Goal: Information Seeking & Learning: Learn about a topic

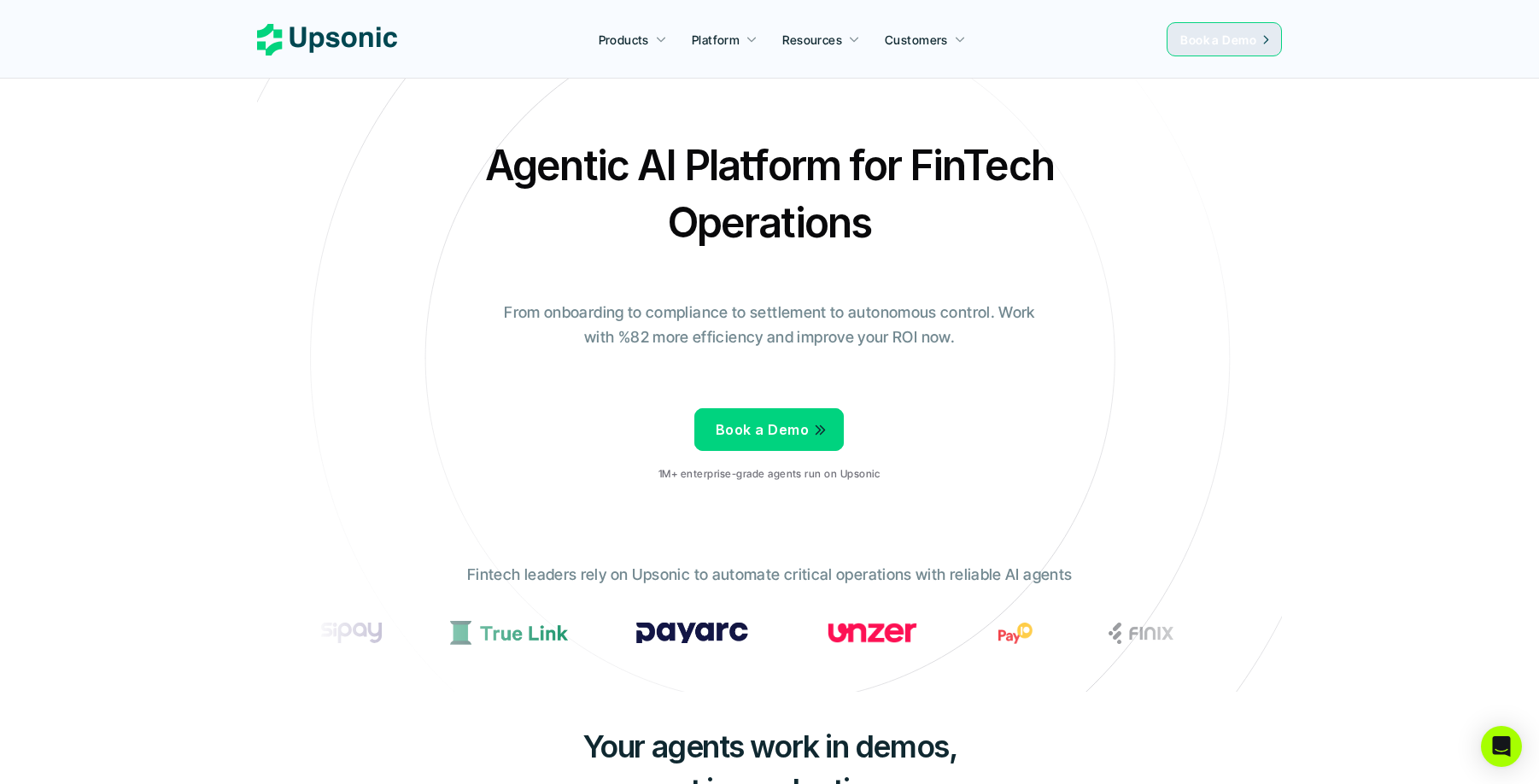
click at [1026, 573] on p "Fintech leaders rely on Upsonic to automate critical operations with reliable A…" at bounding box center [770, 574] width 605 height 25
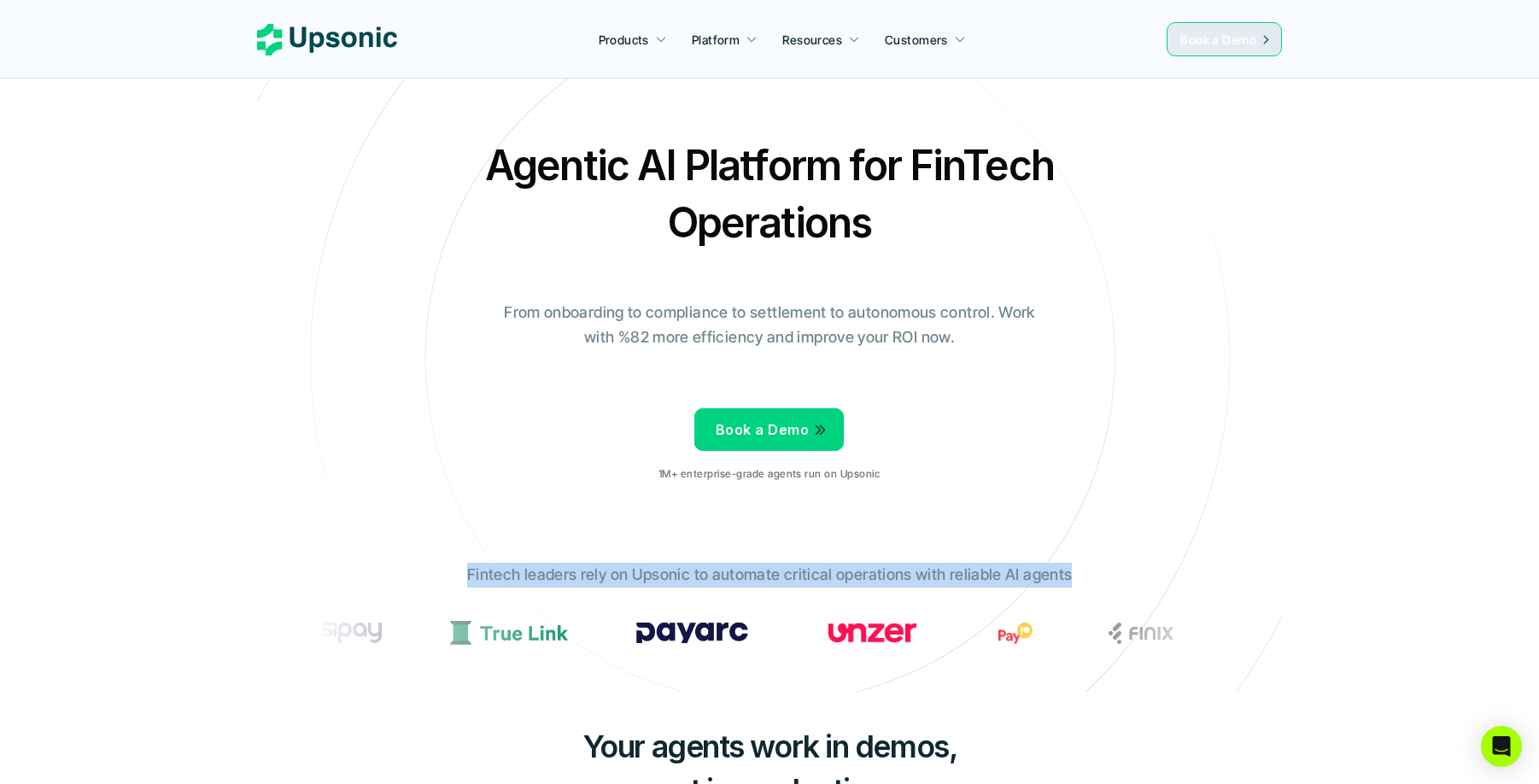
click at [1026, 573] on p "Fintech leaders rely on Upsonic to automate critical operations with reliable A…" at bounding box center [770, 574] width 605 height 25
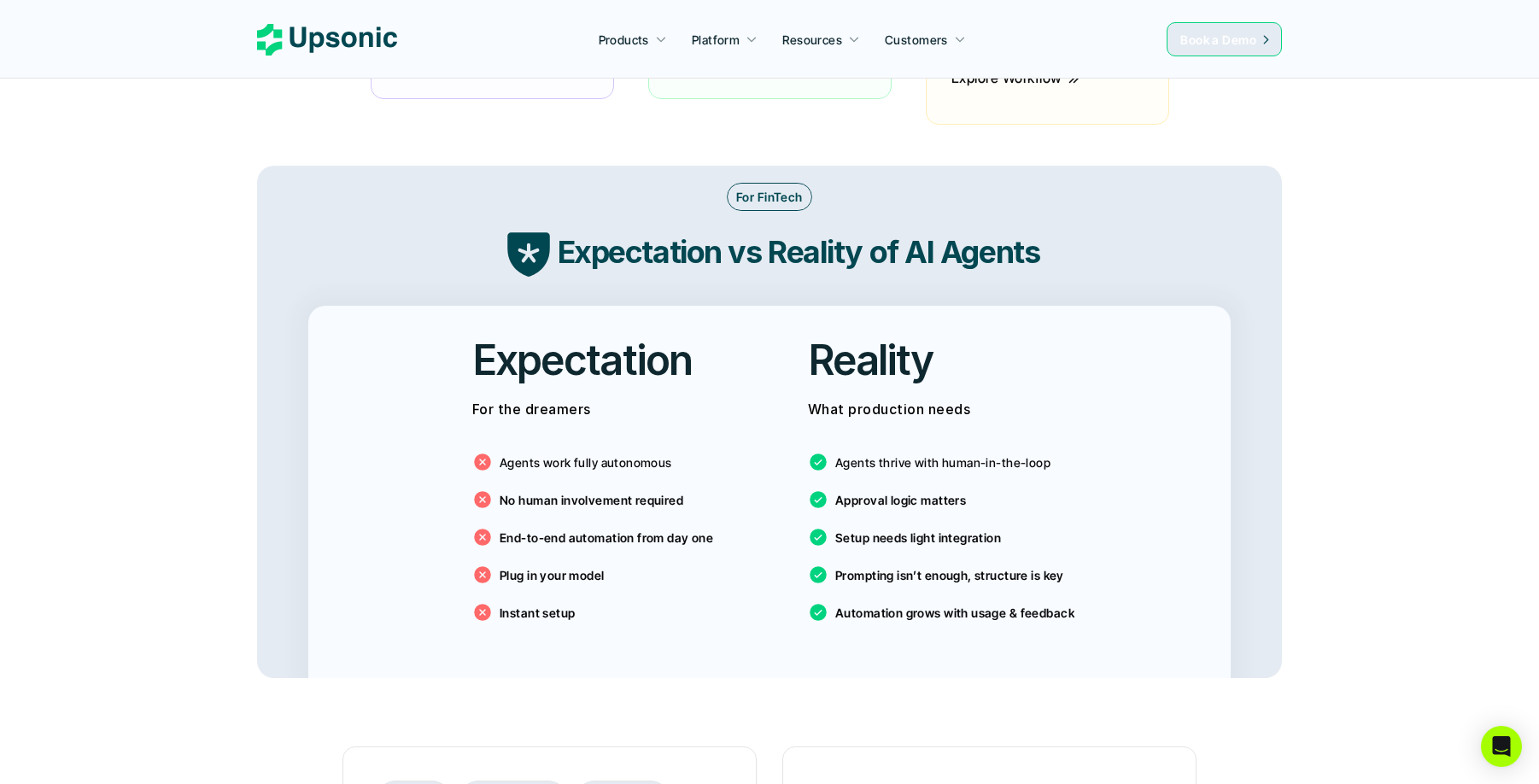
scroll to position [2719, 0]
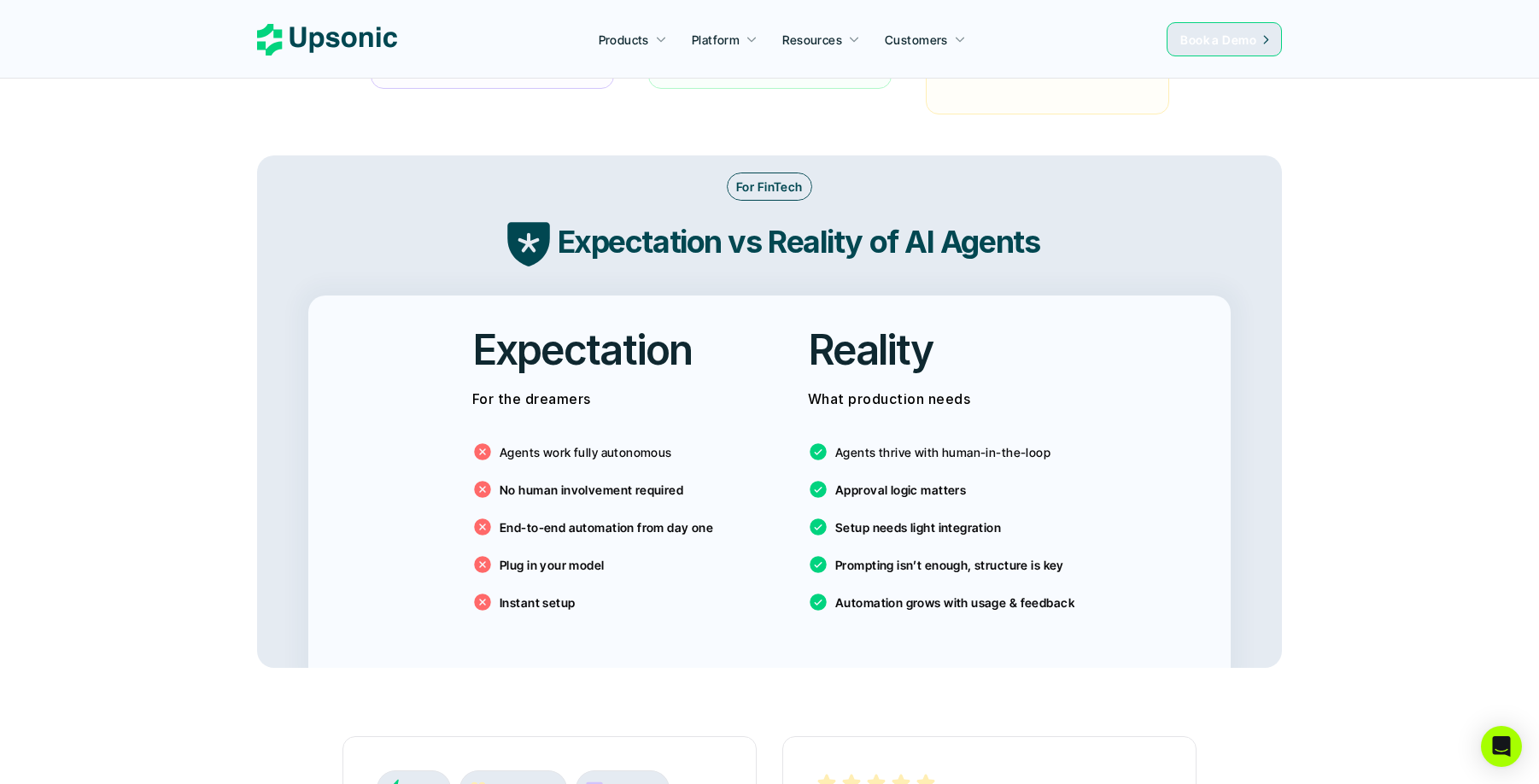
click at [653, 443] on p "Agents work fully autonomous" at bounding box center [585, 452] width 172 height 18
click at [663, 480] on p "No human involvement required" at bounding box center [591, 489] width 183 height 18
click at [671, 487] on div "Agents work fully autonomous No human involvement required End-to-end automatio…" at bounding box center [602, 522] width 259 height 205
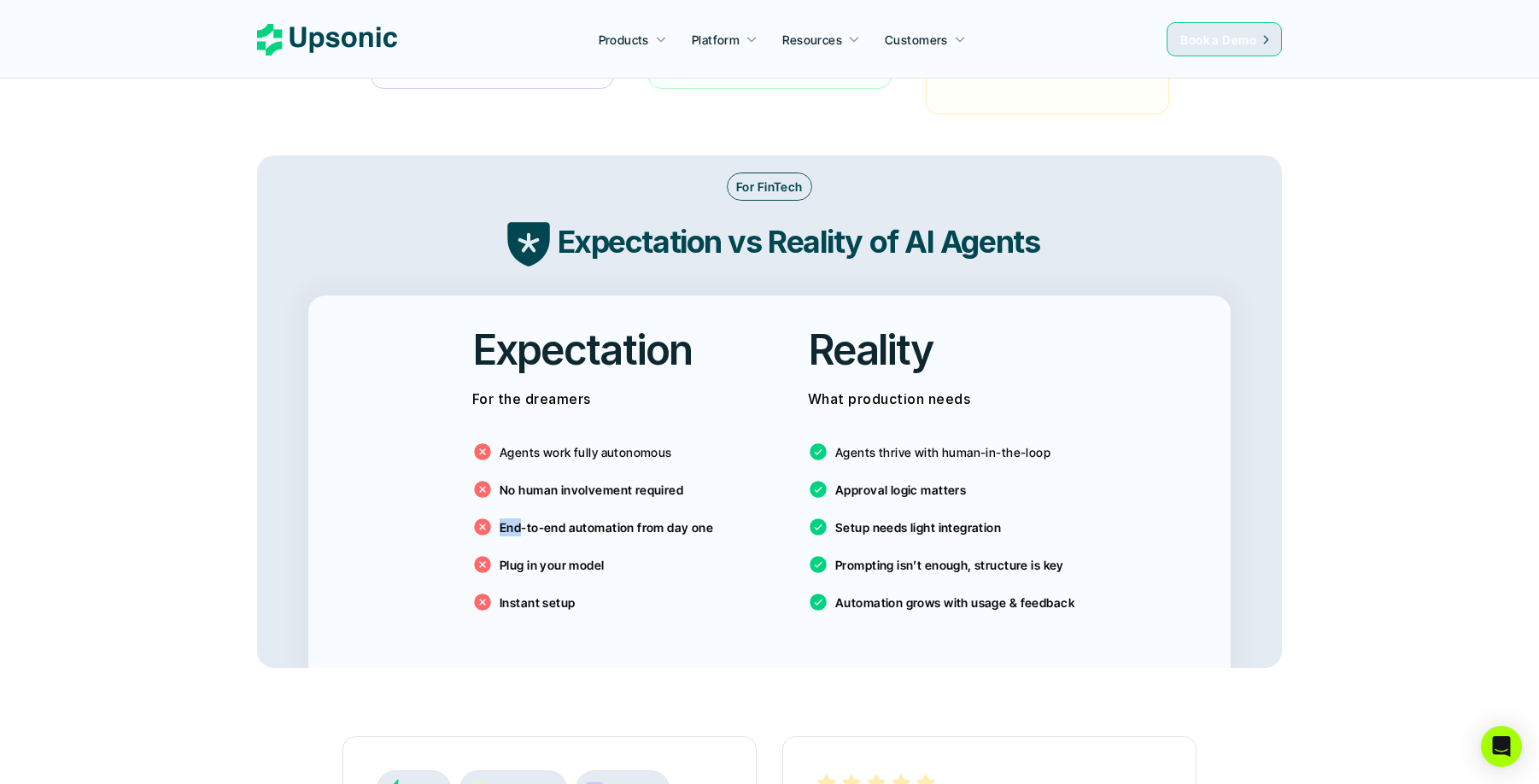
click at [671, 487] on div "Agents work fully autonomous No human involvement required End-to-end automatio…" at bounding box center [602, 522] width 259 height 205
click at [662, 480] on p "No human involvement required" at bounding box center [591, 489] width 183 height 18
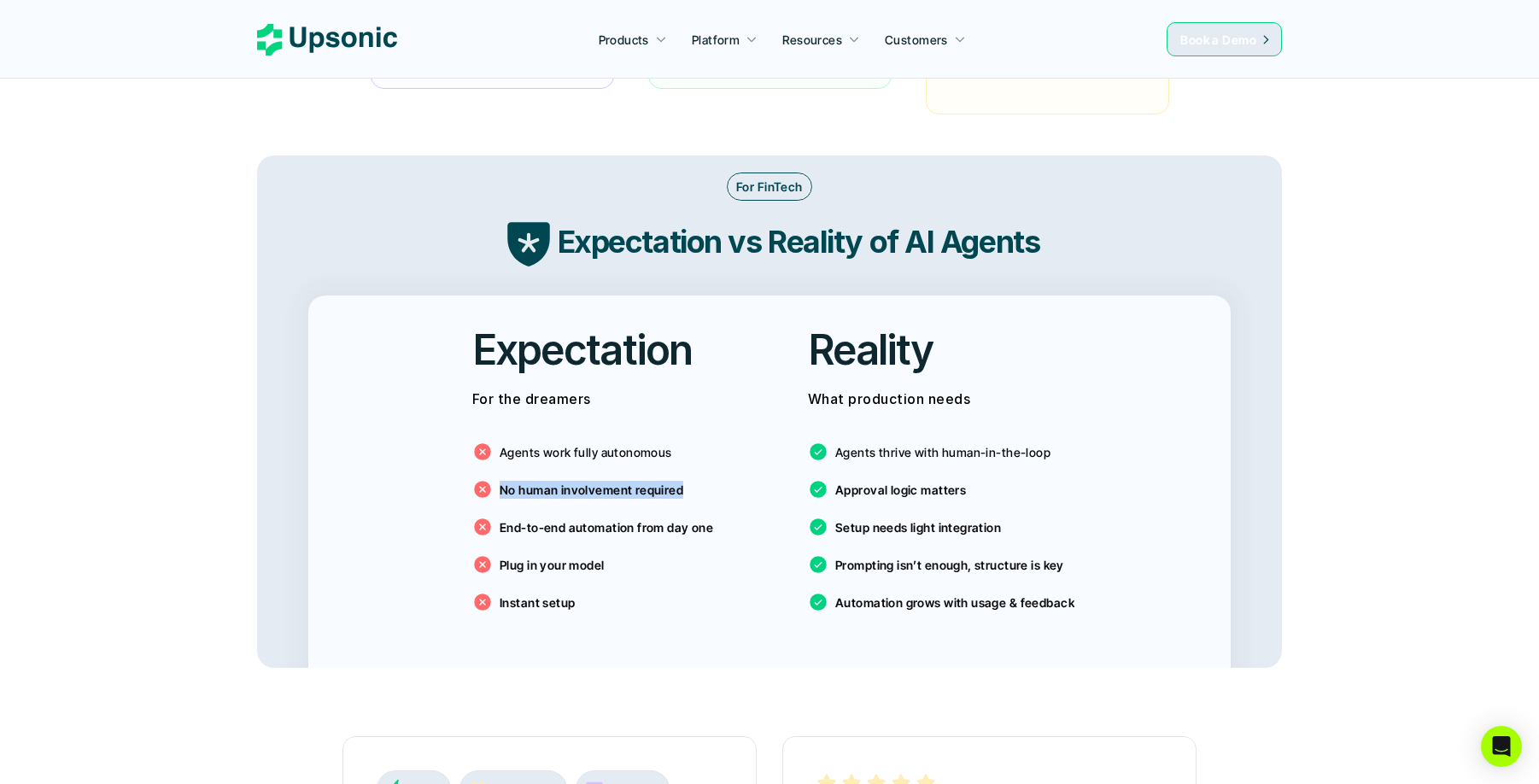
click at [889, 480] on p "Approval logic matters" at bounding box center [900, 489] width 131 height 18
click at [922, 512] on div "Agents thrive with human-in-the-loop Approval logic matters Setup needs light i…" at bounding box center [937, 522] width 259 height 205
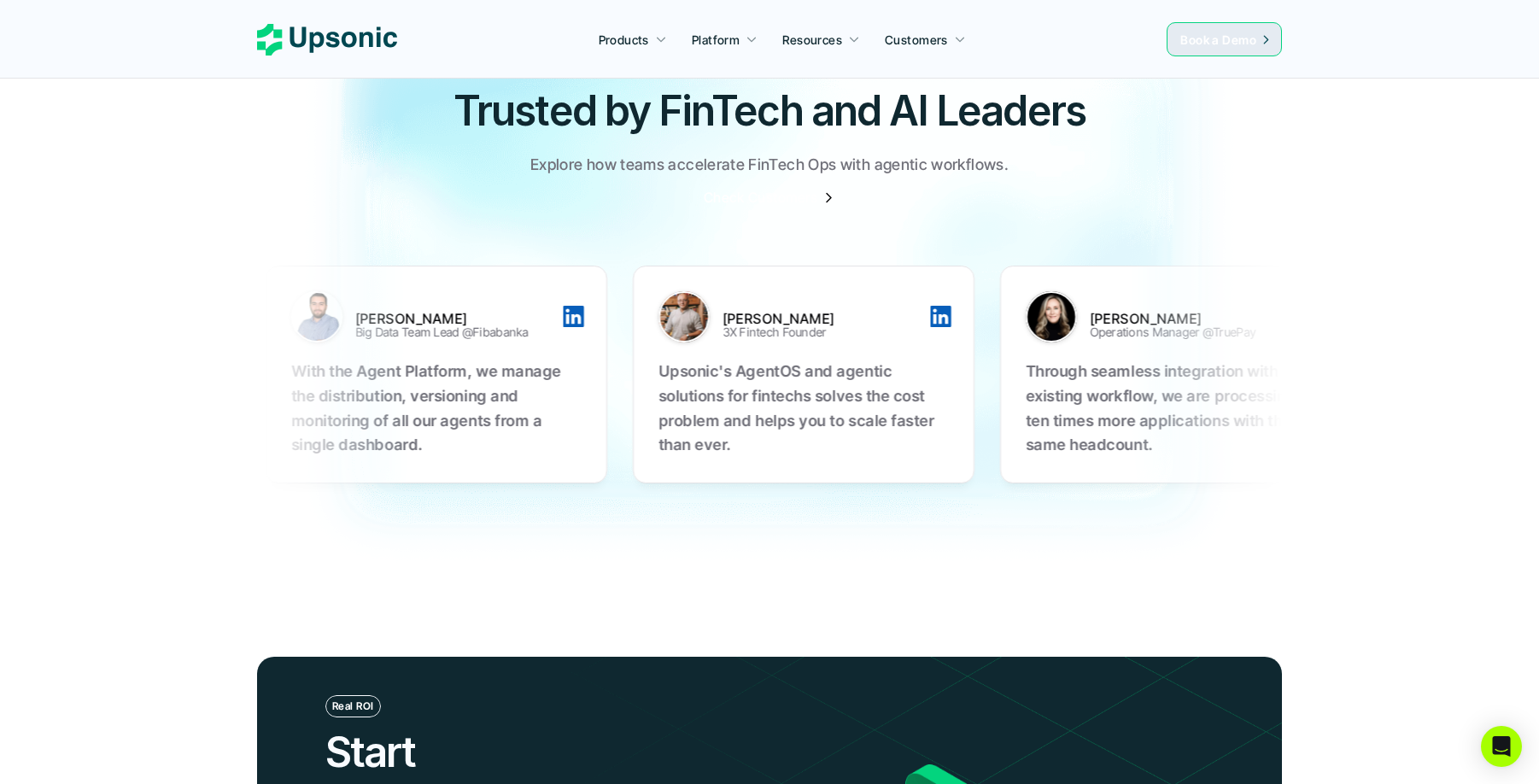
scroll to position [5355, 0]
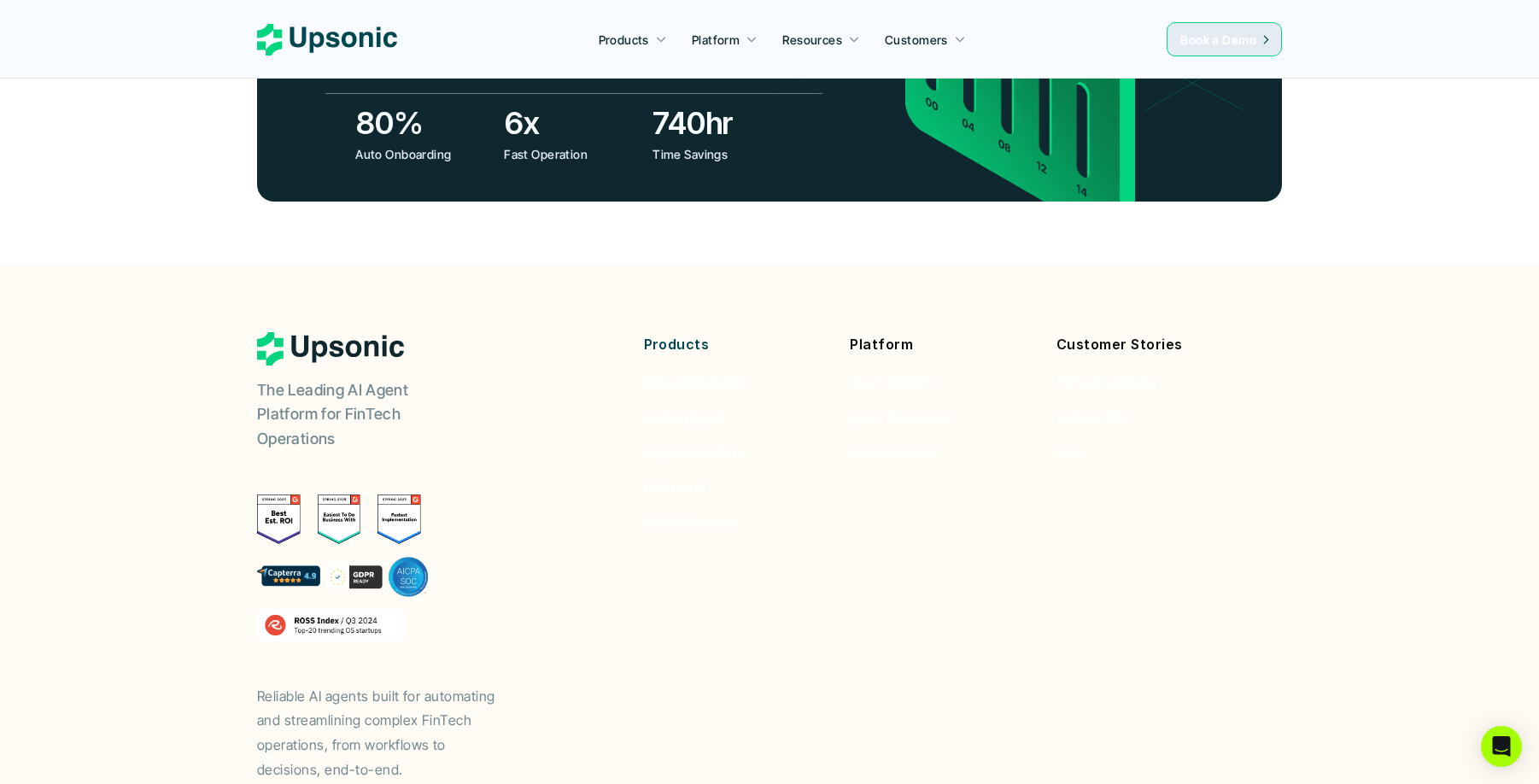
scroll to position [6335, 0]
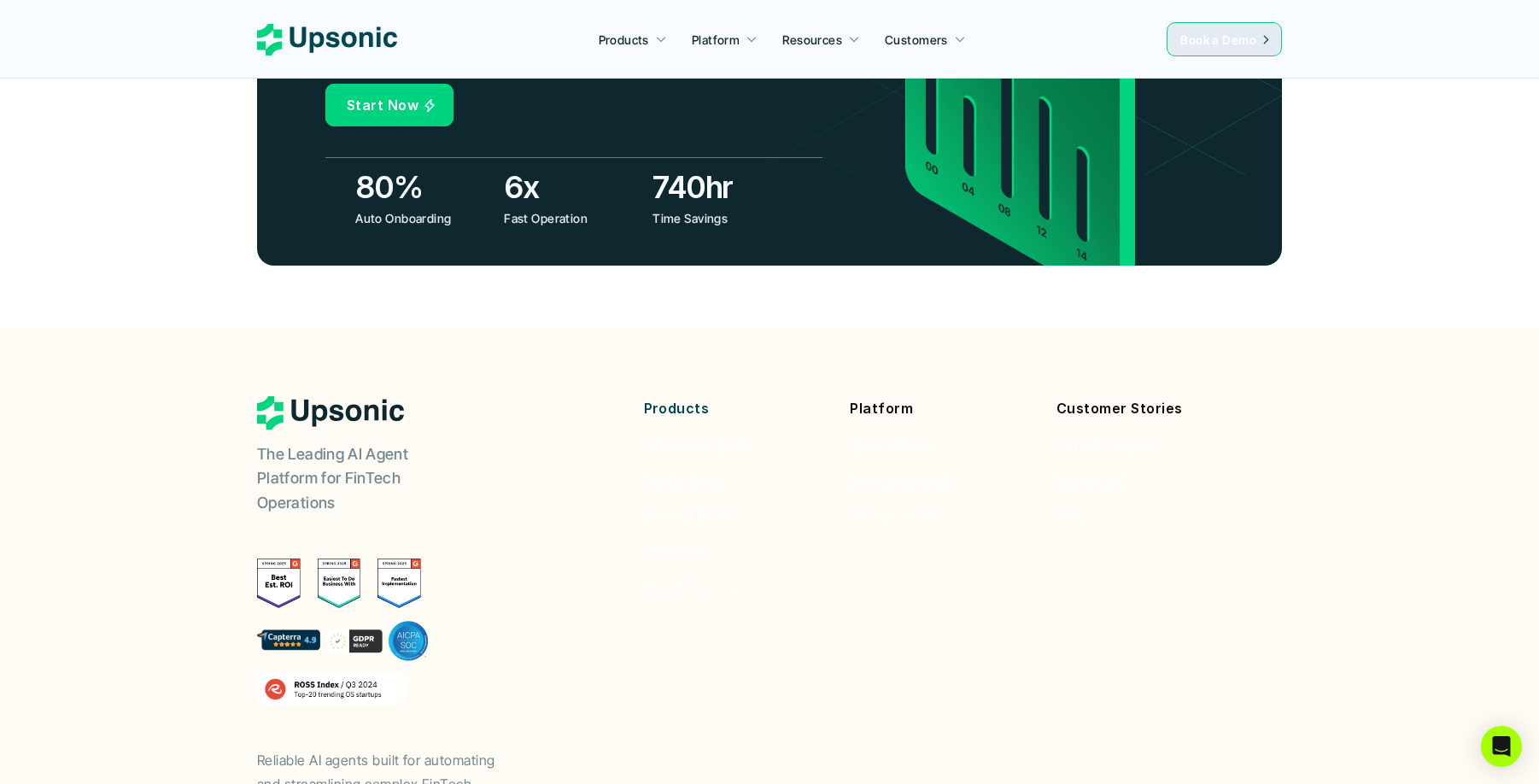
scroll to position [6236, 0]
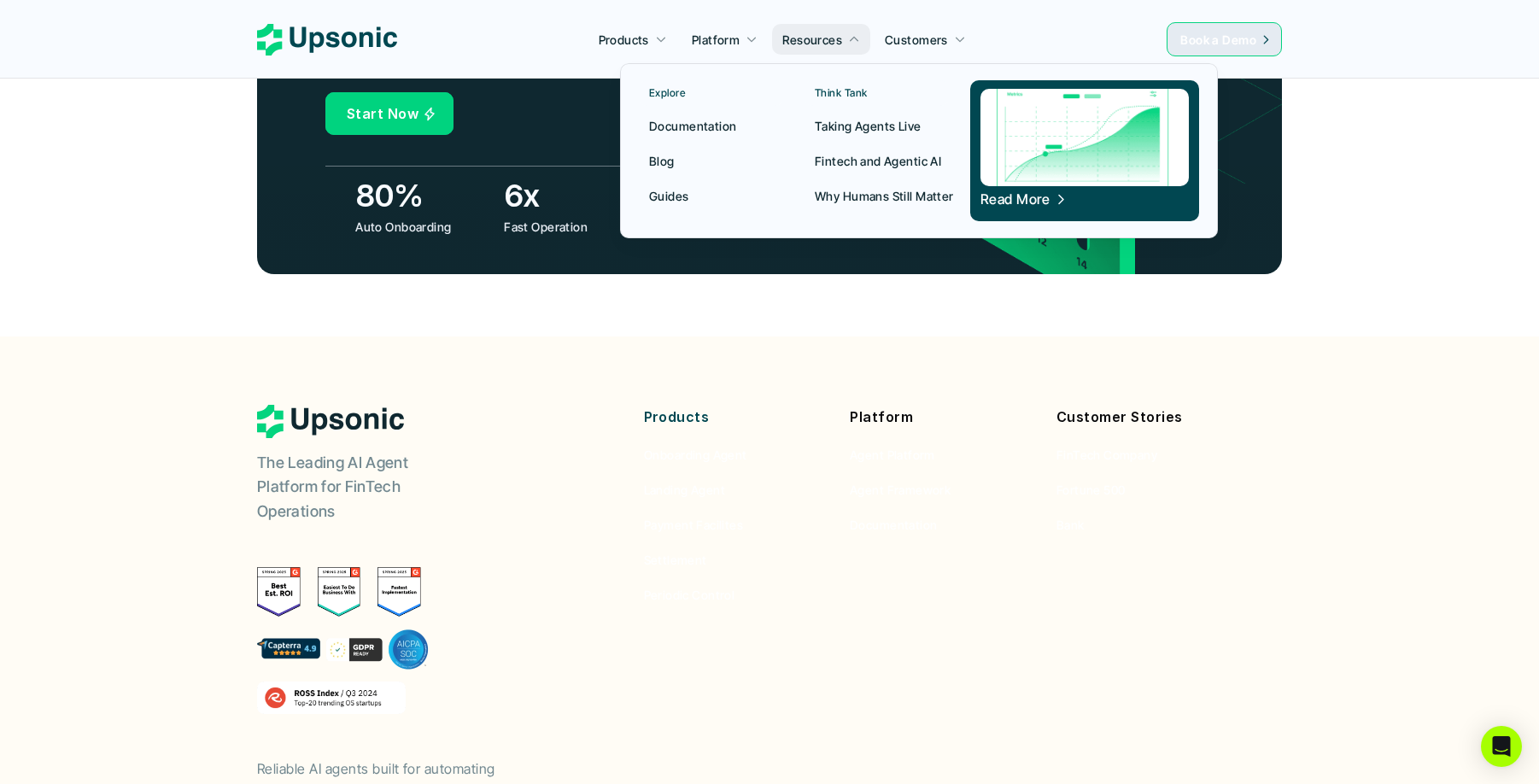
click at [663, 159] on p "Blog" at bounding box center [662, 161] width 26 height 18
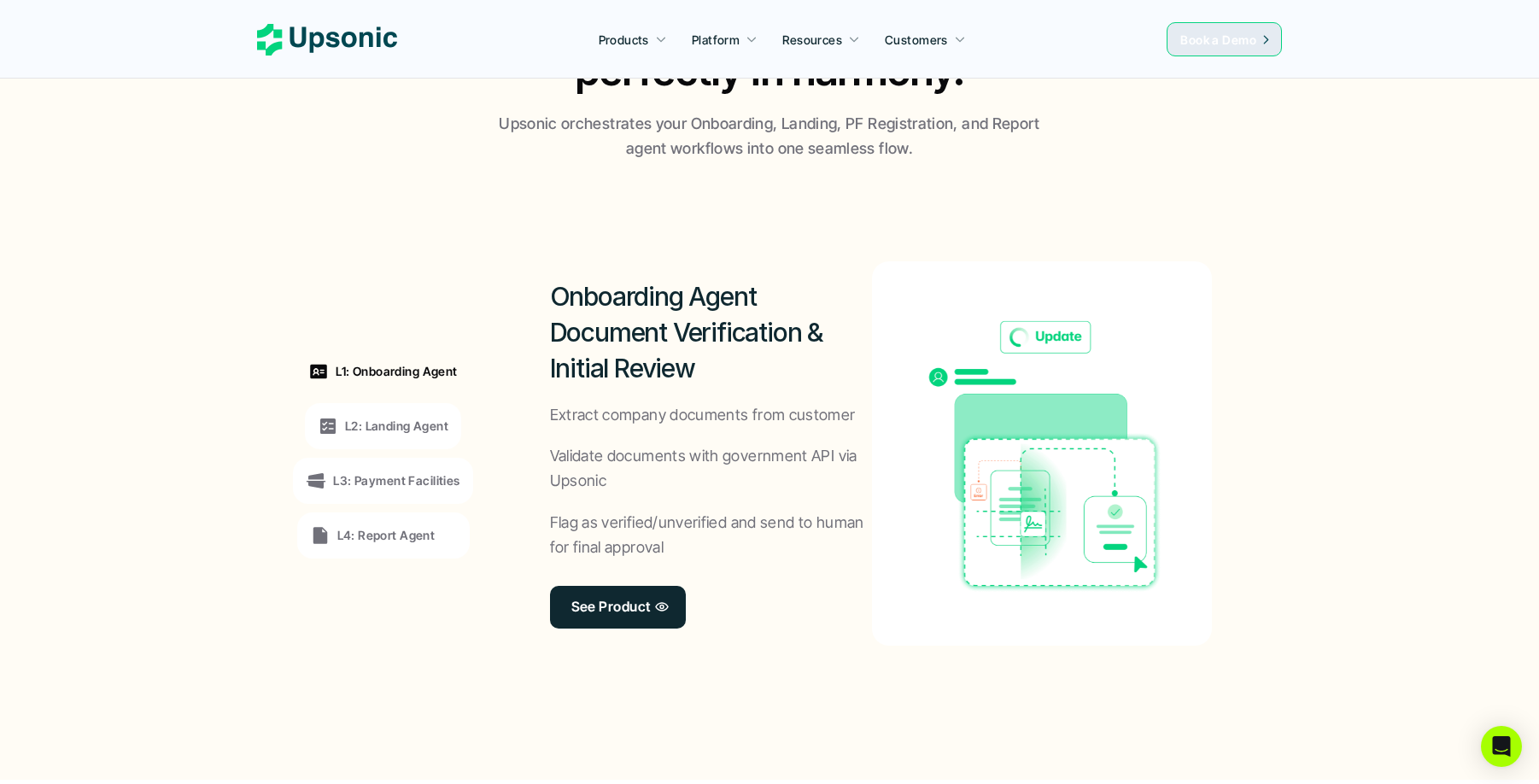
scroll to position [1180, 0]
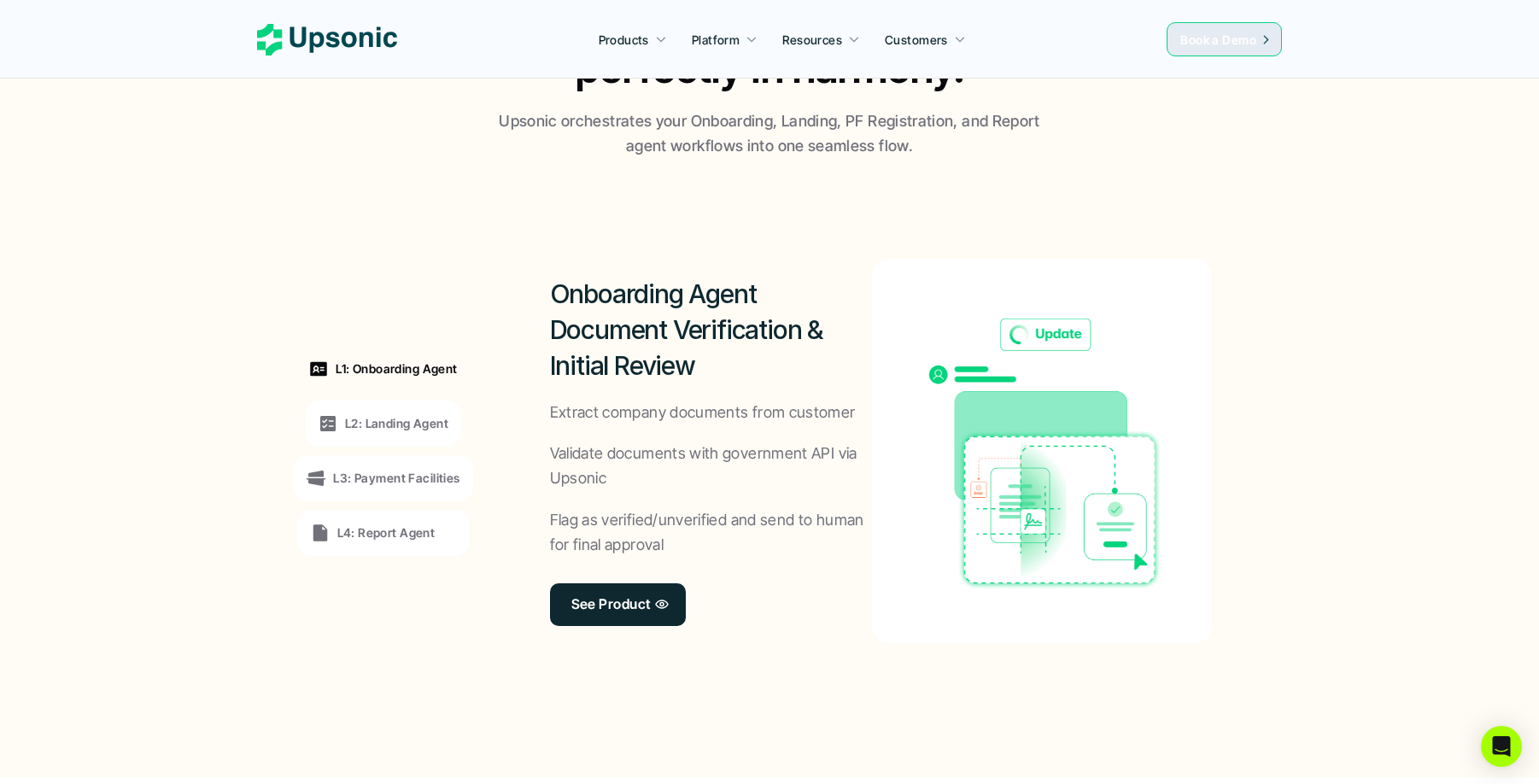
click at [371, 424] on p "L2: Landing Agent" at bounding box center [397, 423] width 104 height 18
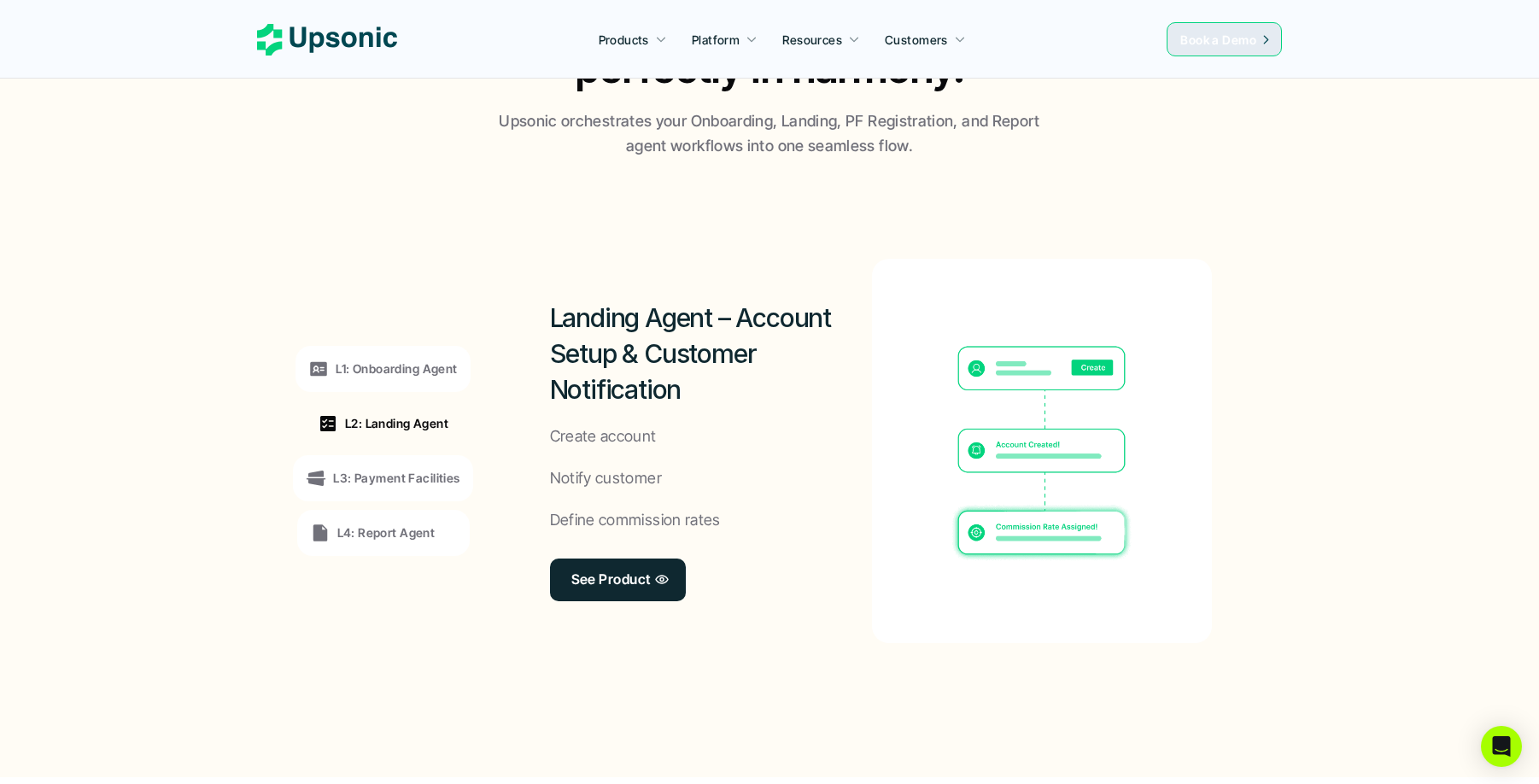
click at [381, 481] on p "L3: Payment Facilities" at bounding box center [397, 478] width 127 height 18
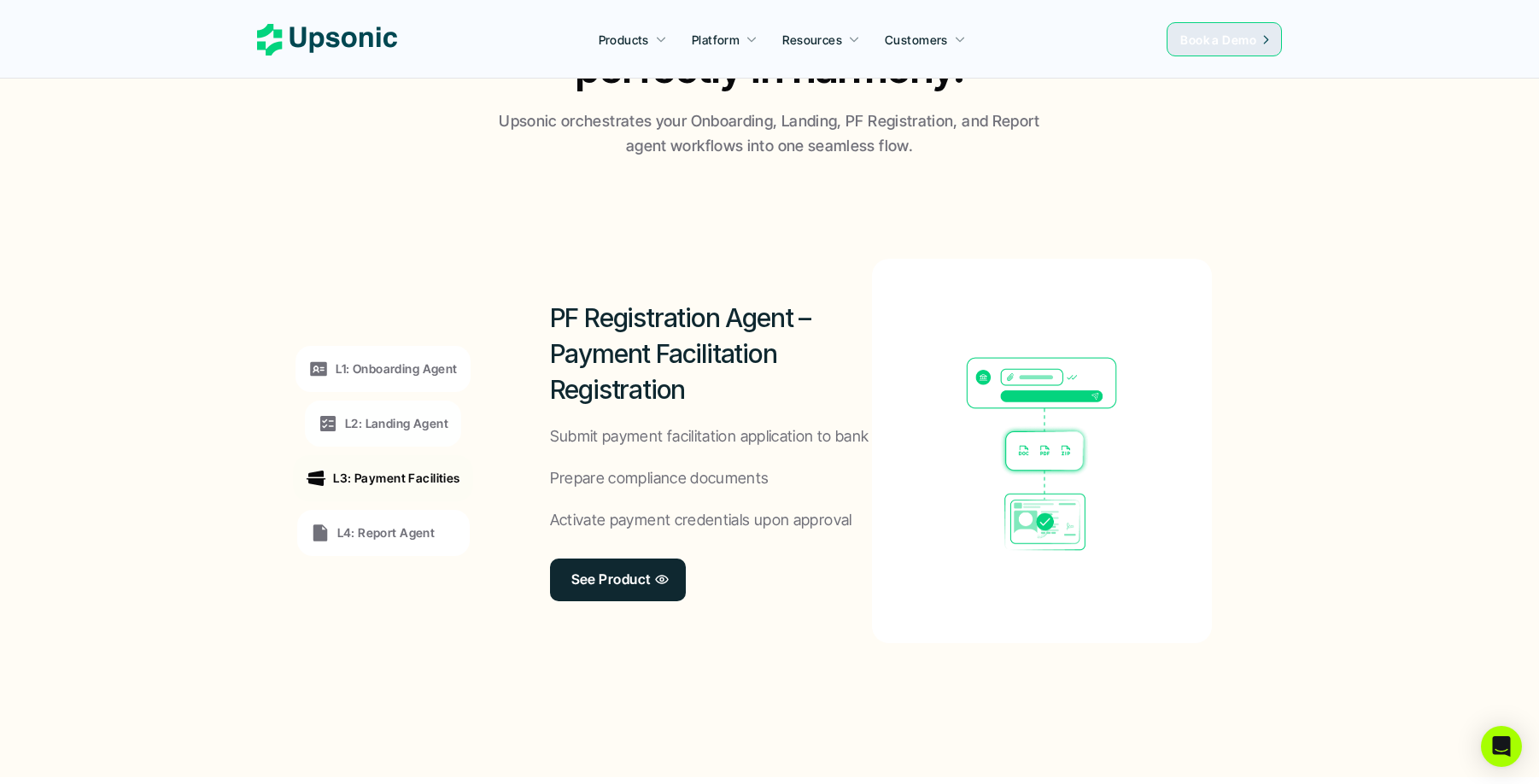
click at [385, 529] on p "L4: Report Agent" at bounding box center [386, 532] width 98 height 18
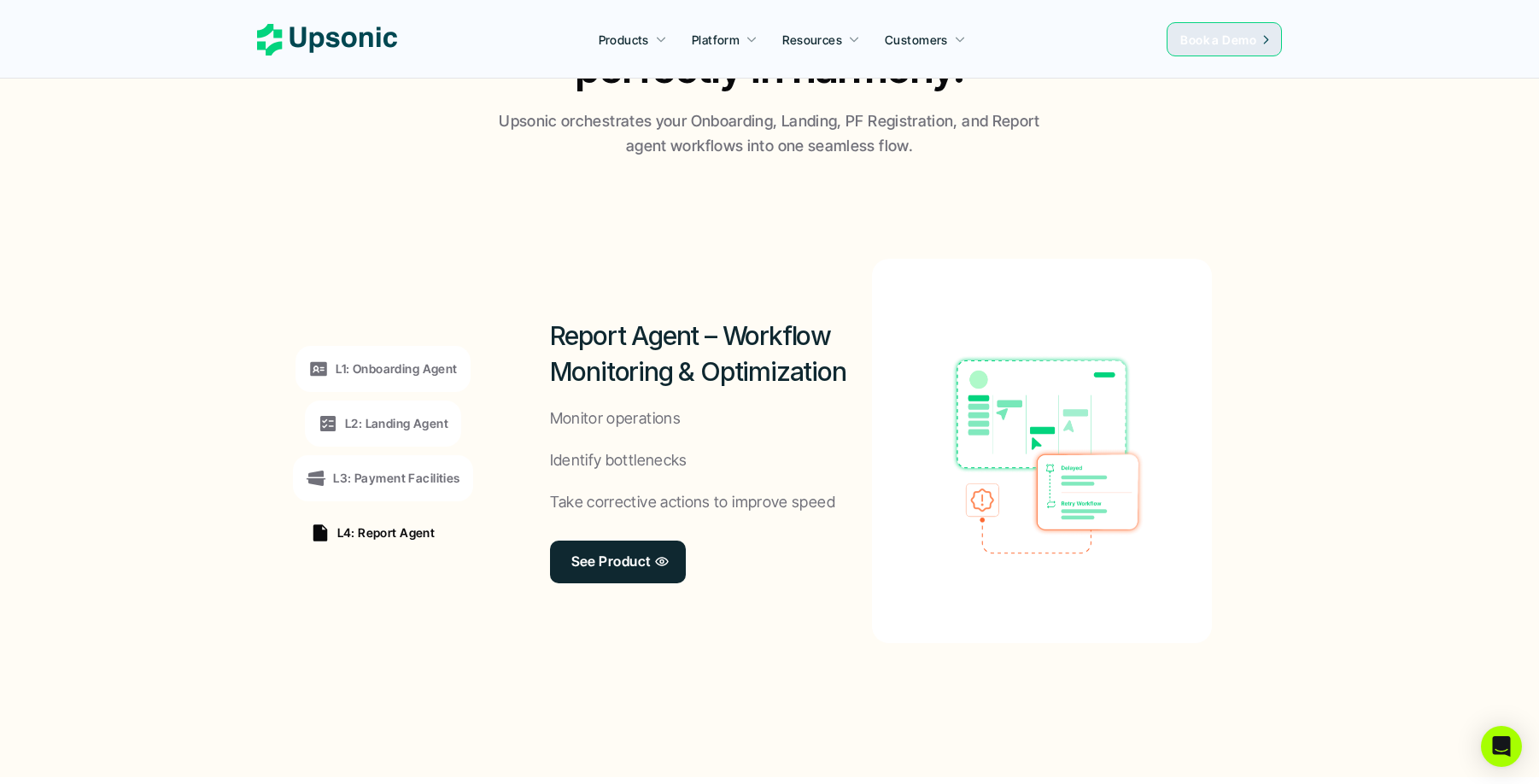
click at [385, 472] on p "L3: Payment Facilities" at bounding box center [397, 478] width 127 height 18
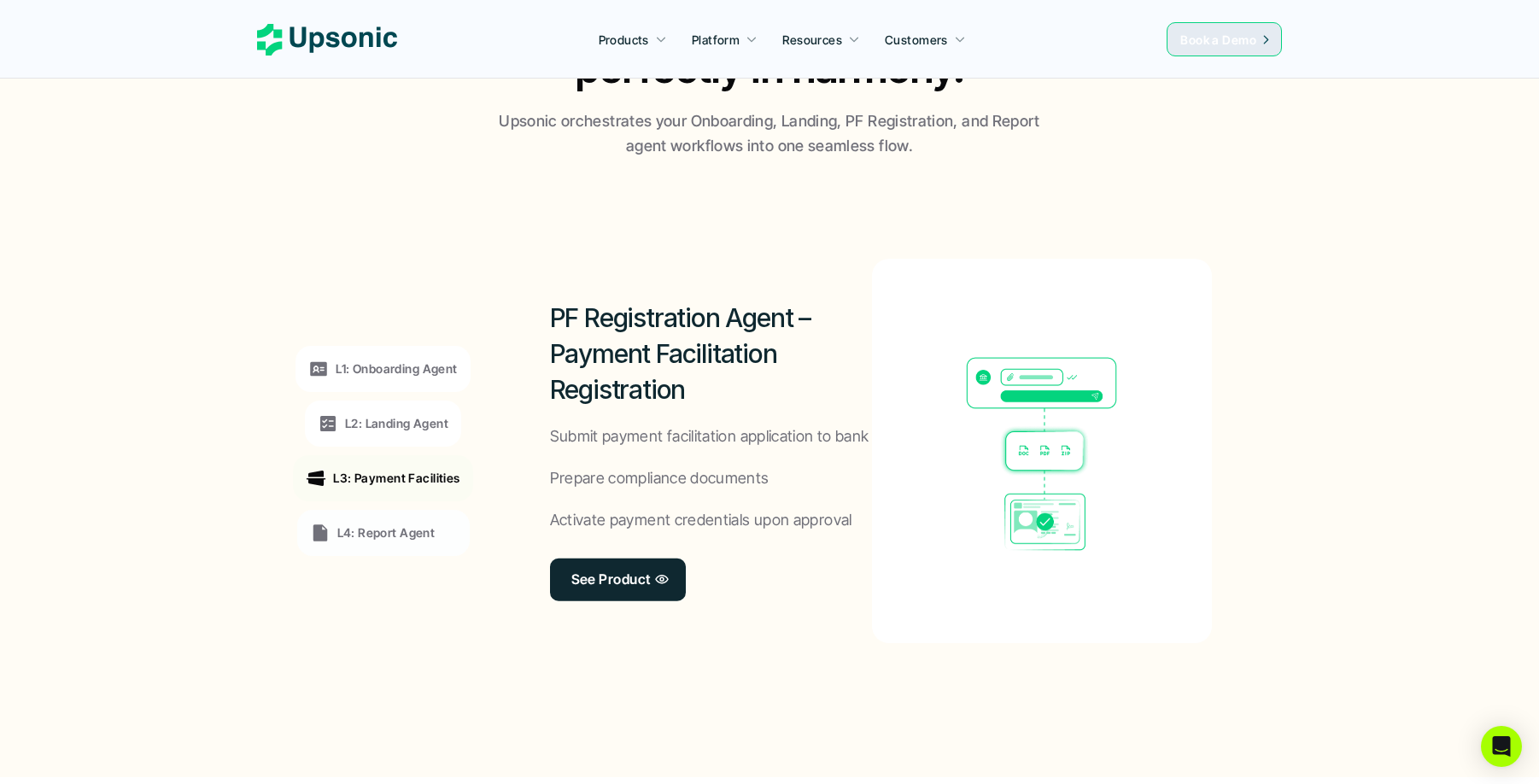
click at [395, 429] on p "L2: Landing Agent" at bounding box center [397, 423] width 104 height 18
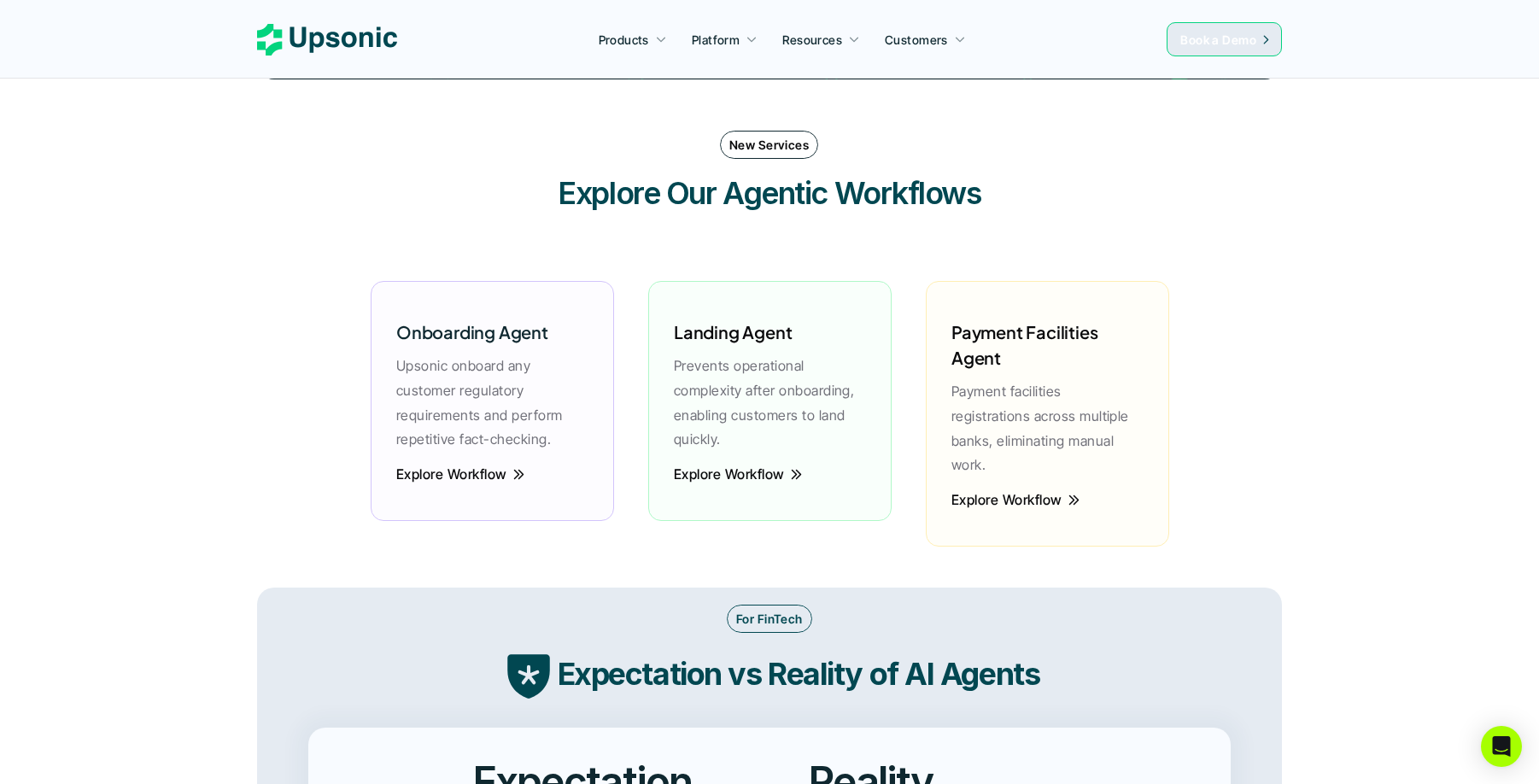
scroll to position [2291, 0]
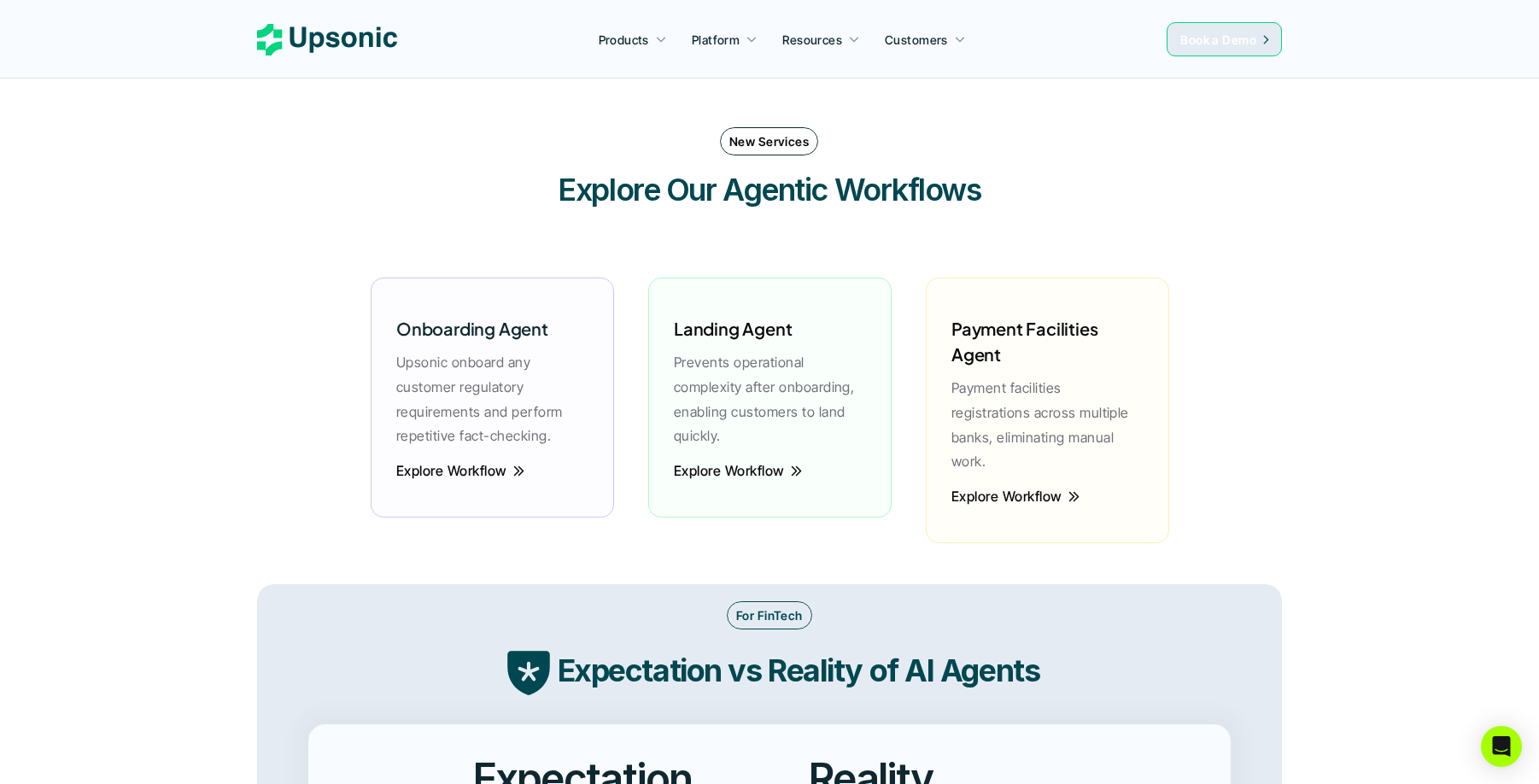
click at [737, 398] on p "Prevents operational complexity after onboarding, enabling customers to land qu…" at bounding box center [770, 399] width 192 height 98
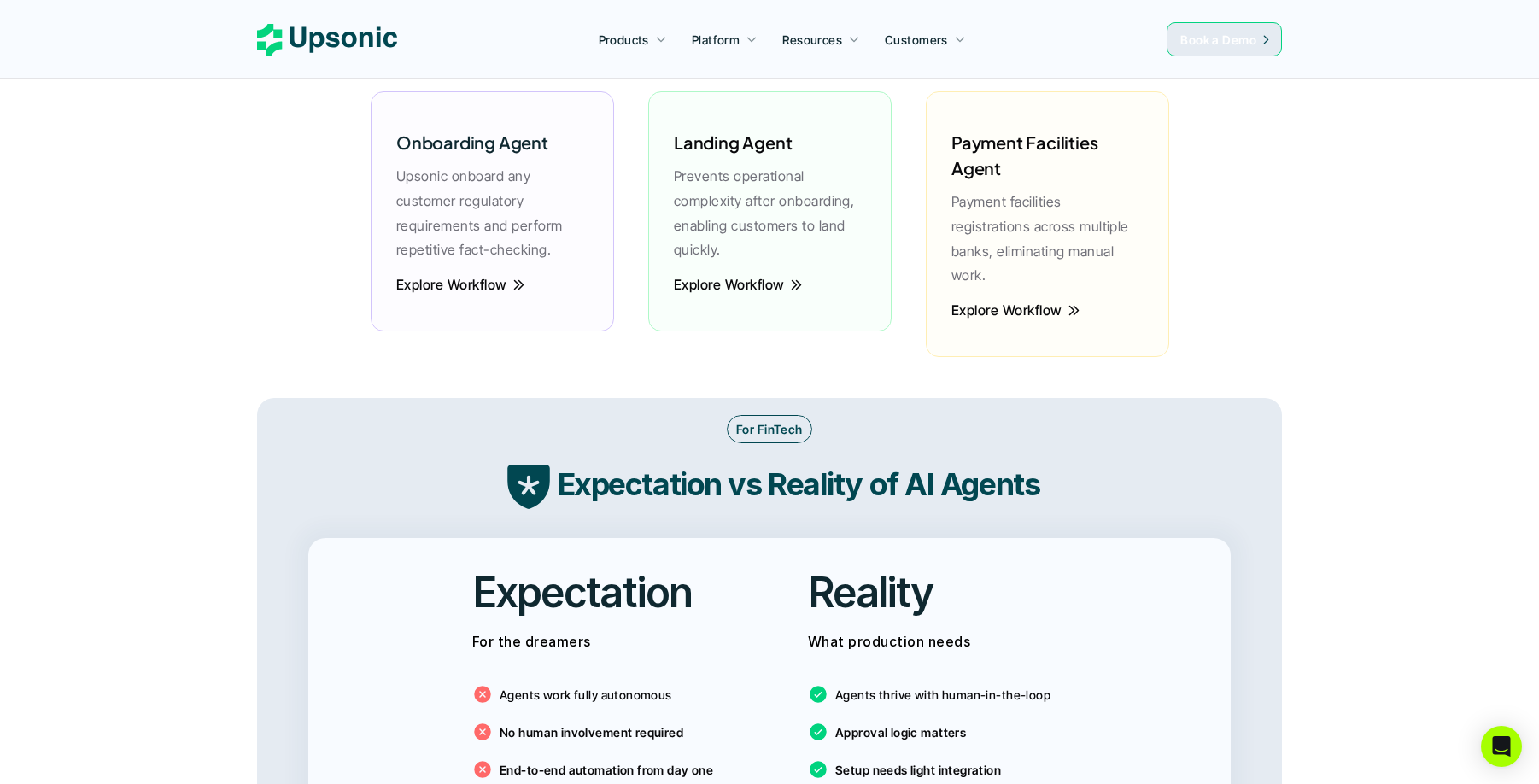
scroll to position [2464, 0]
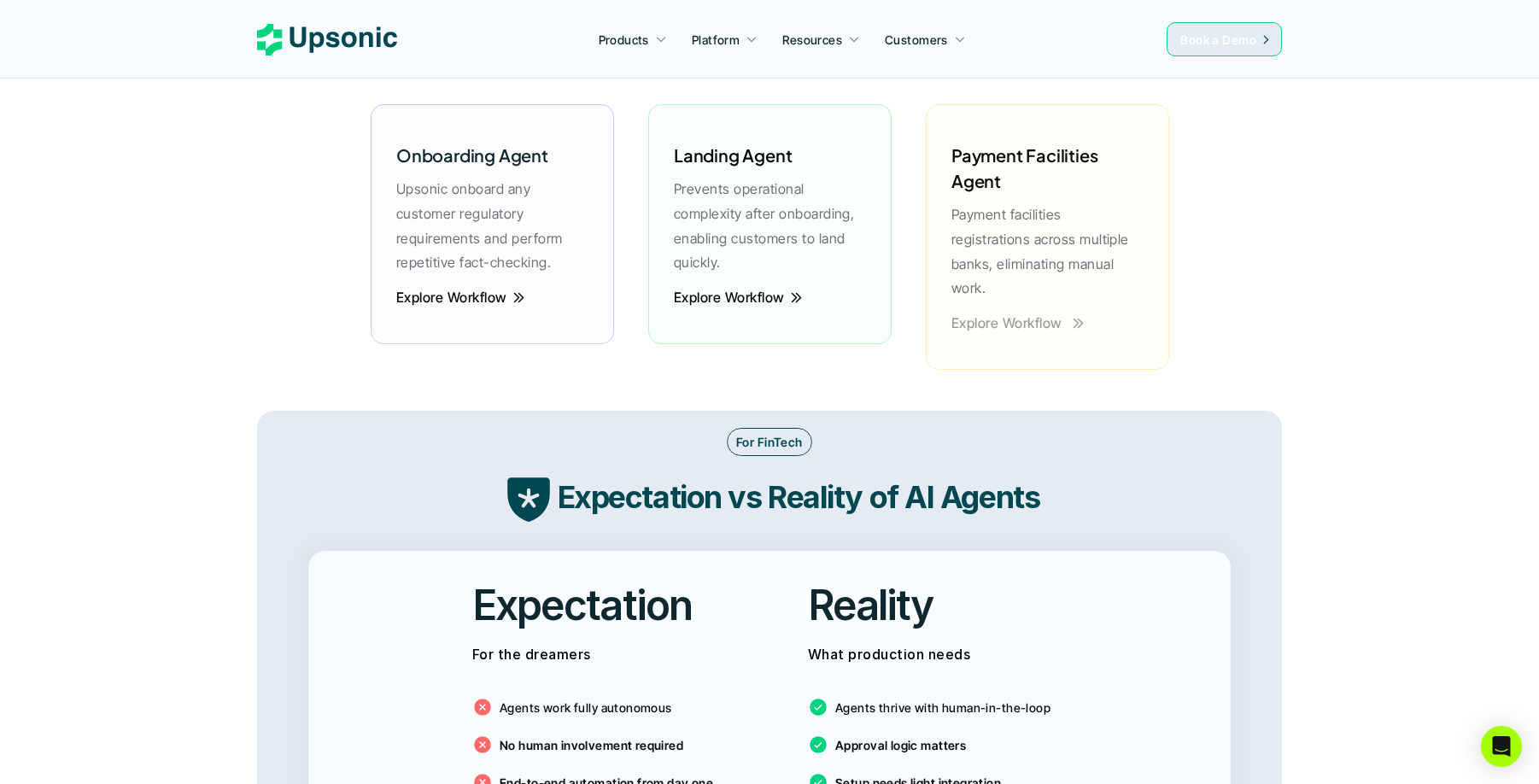
click at [1035, 321] on p "Explore Workflow" at bounding box center [1007, 323] width 111 height 4
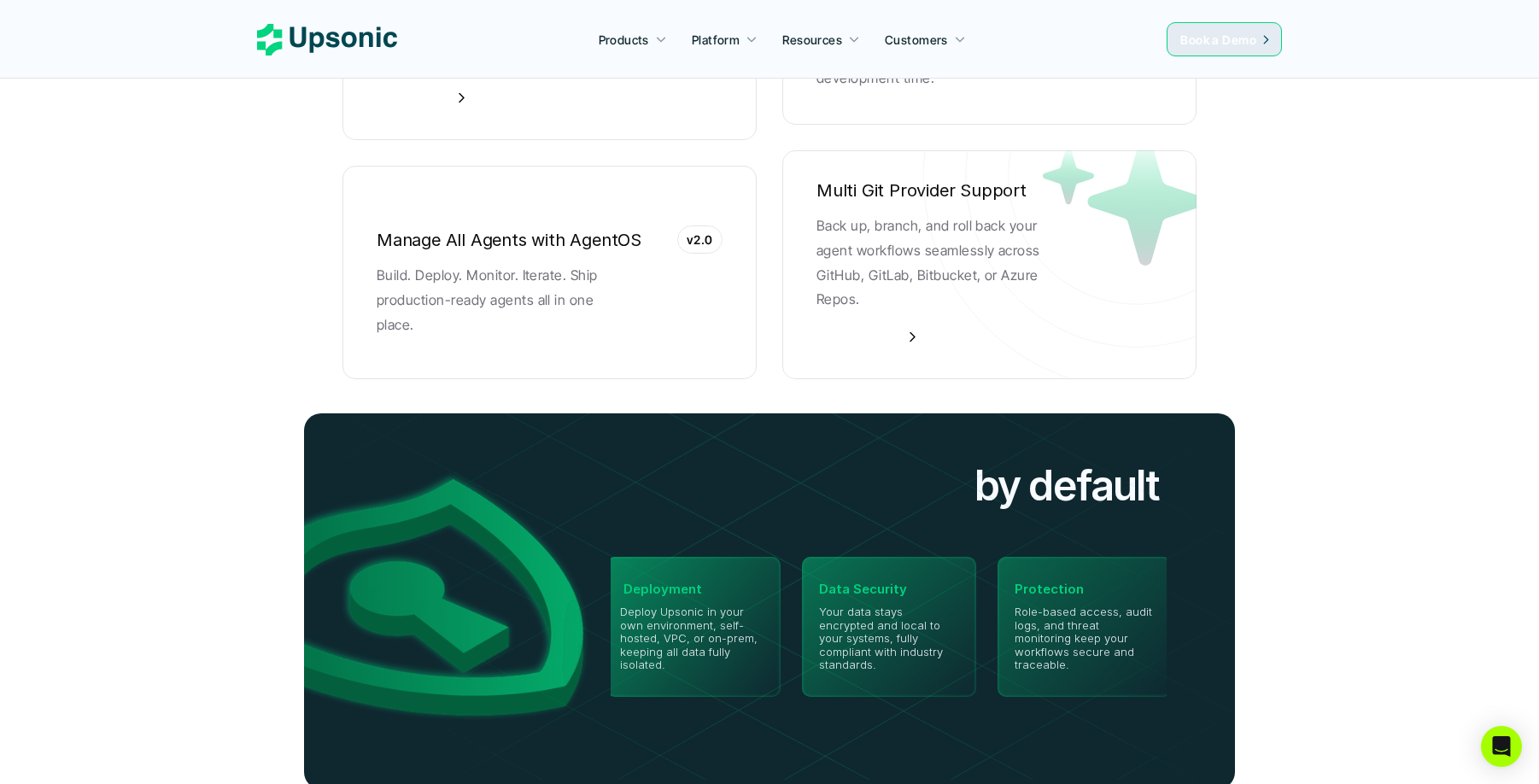
scroll to position [3653, 0]
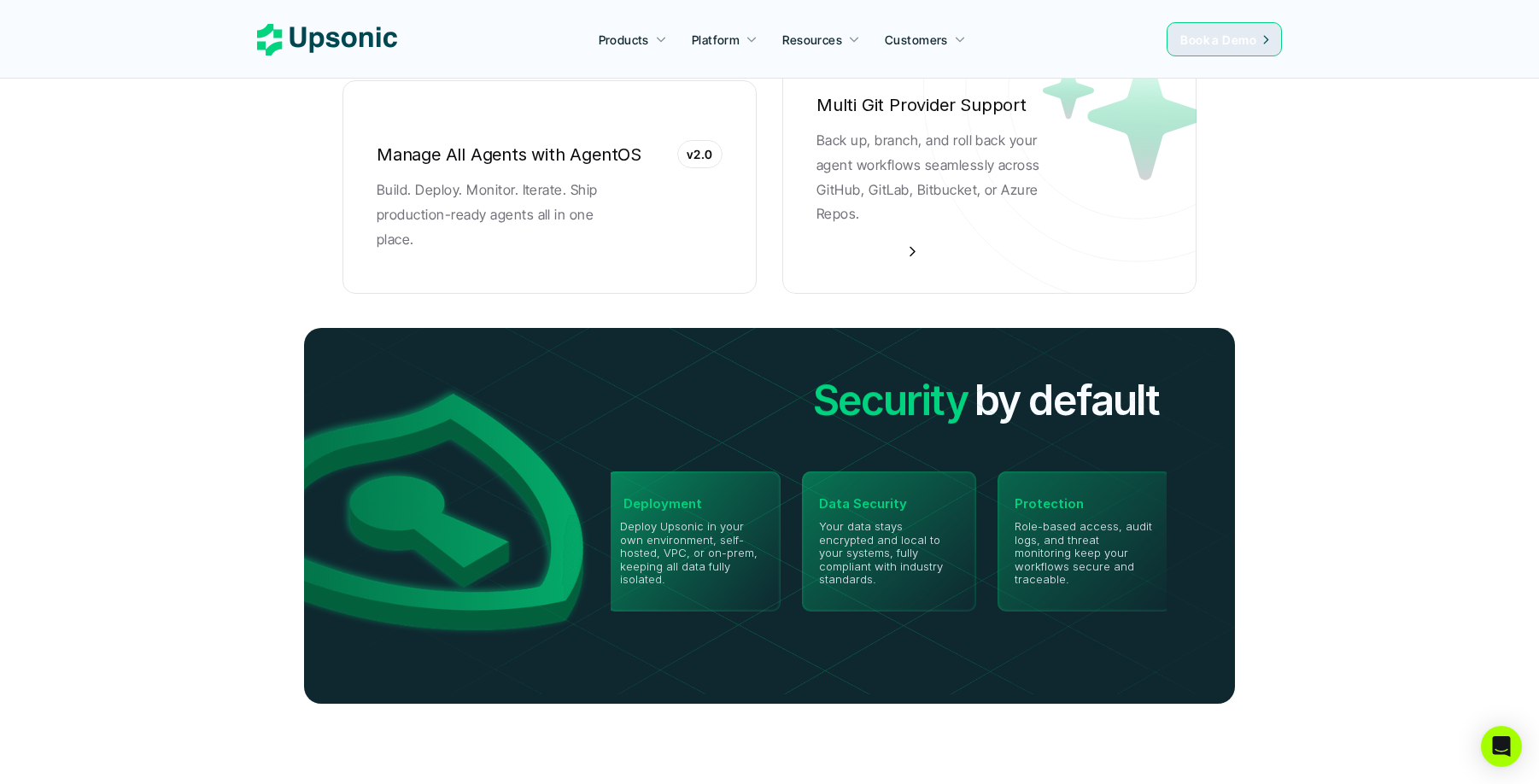
click at [1035, 294] on section "Security Privacy Governance Security by default Deployment Deploy Upsonic in yo…" at bounding box center [769, 515] width 999 height 444
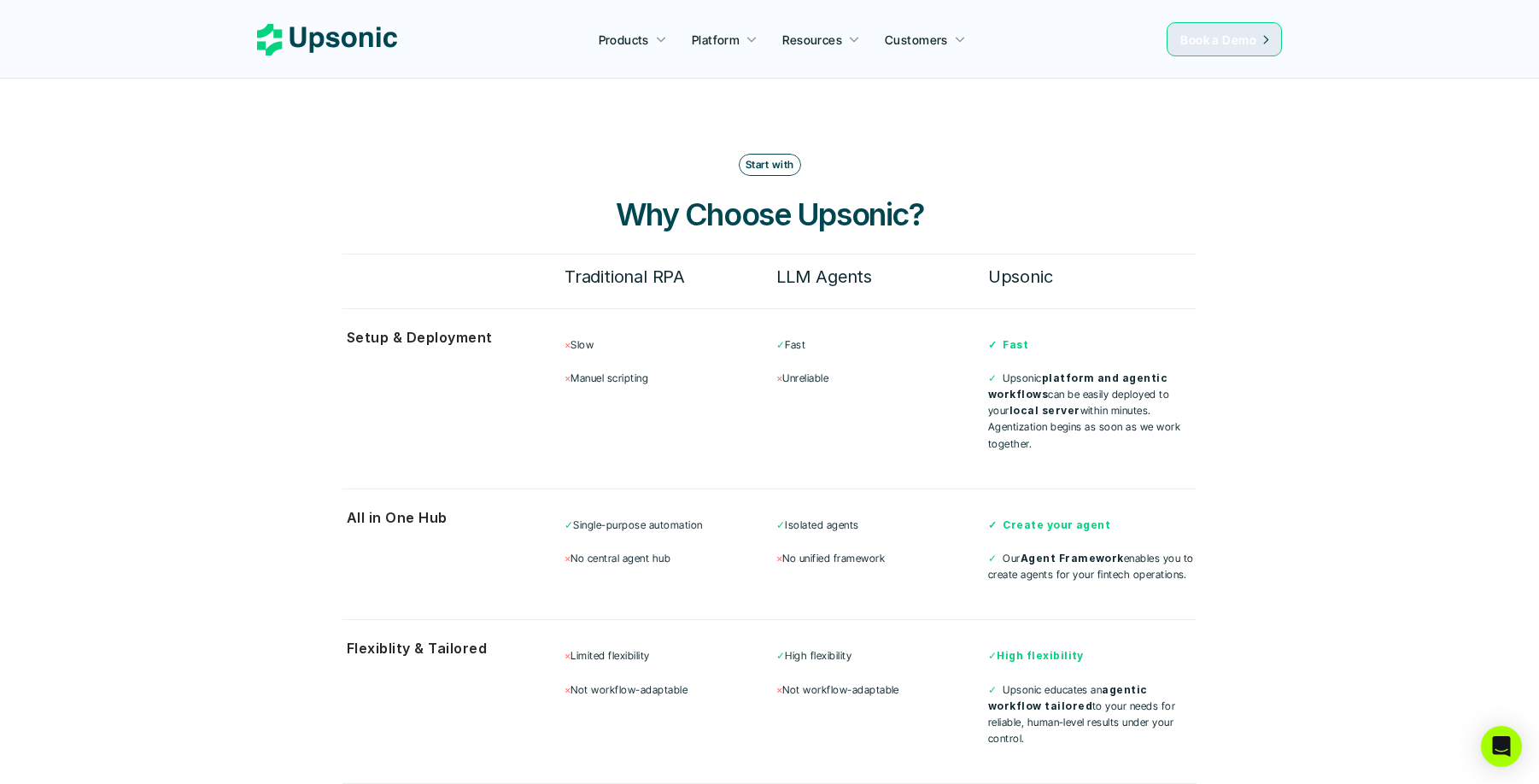
scroll to position [4497, 0]
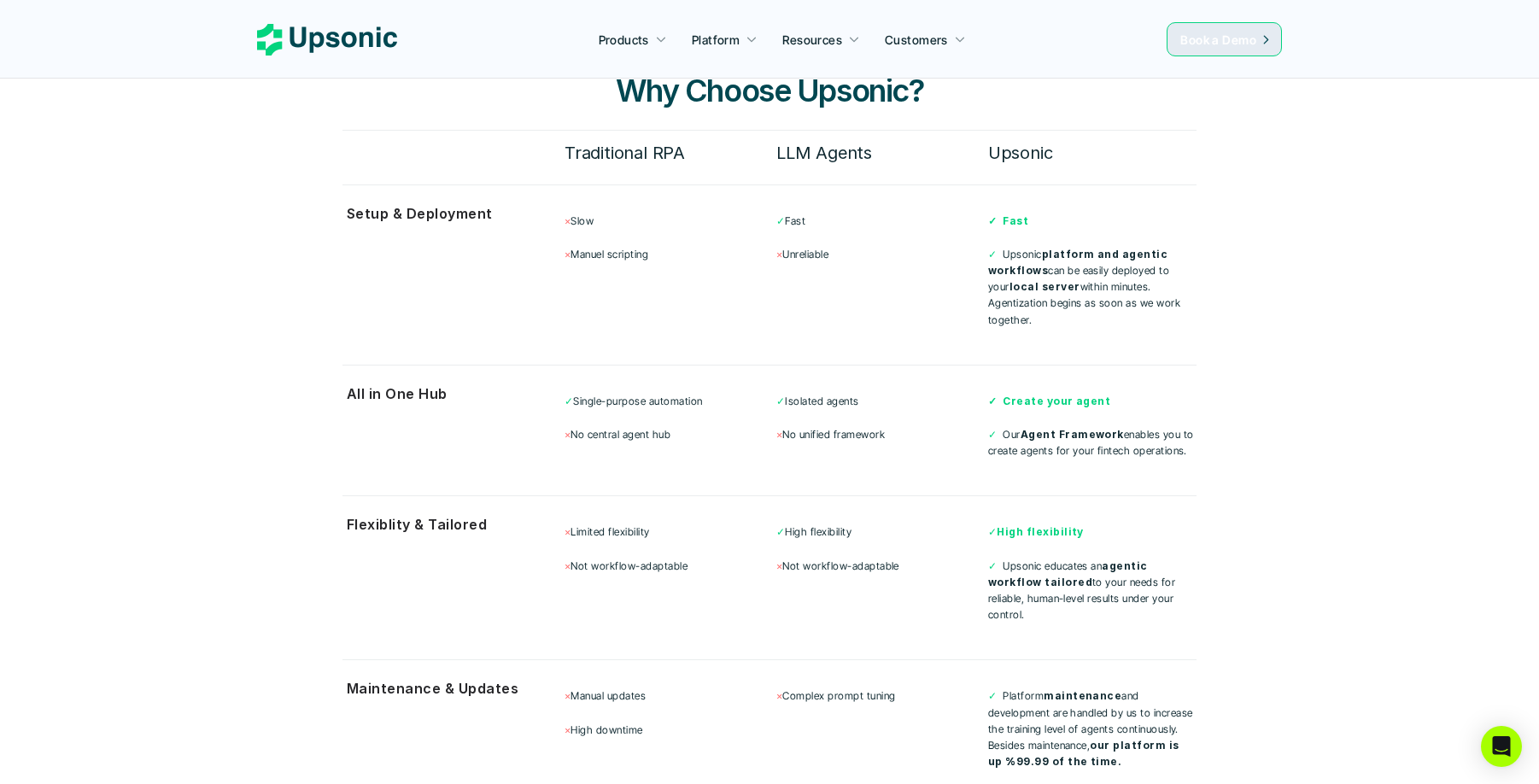
click at [1077, 426] on p "✓ Our Agent Framework enables you to create agents for your fintech operations." at bounding box center [1092, 442] width 208 height 33
click at [1038, 246] on p "✓ Upsonic platform and agentic workflows can be easily deployed to your local s…" at bounding box center [1092, 287] width 208 height 82
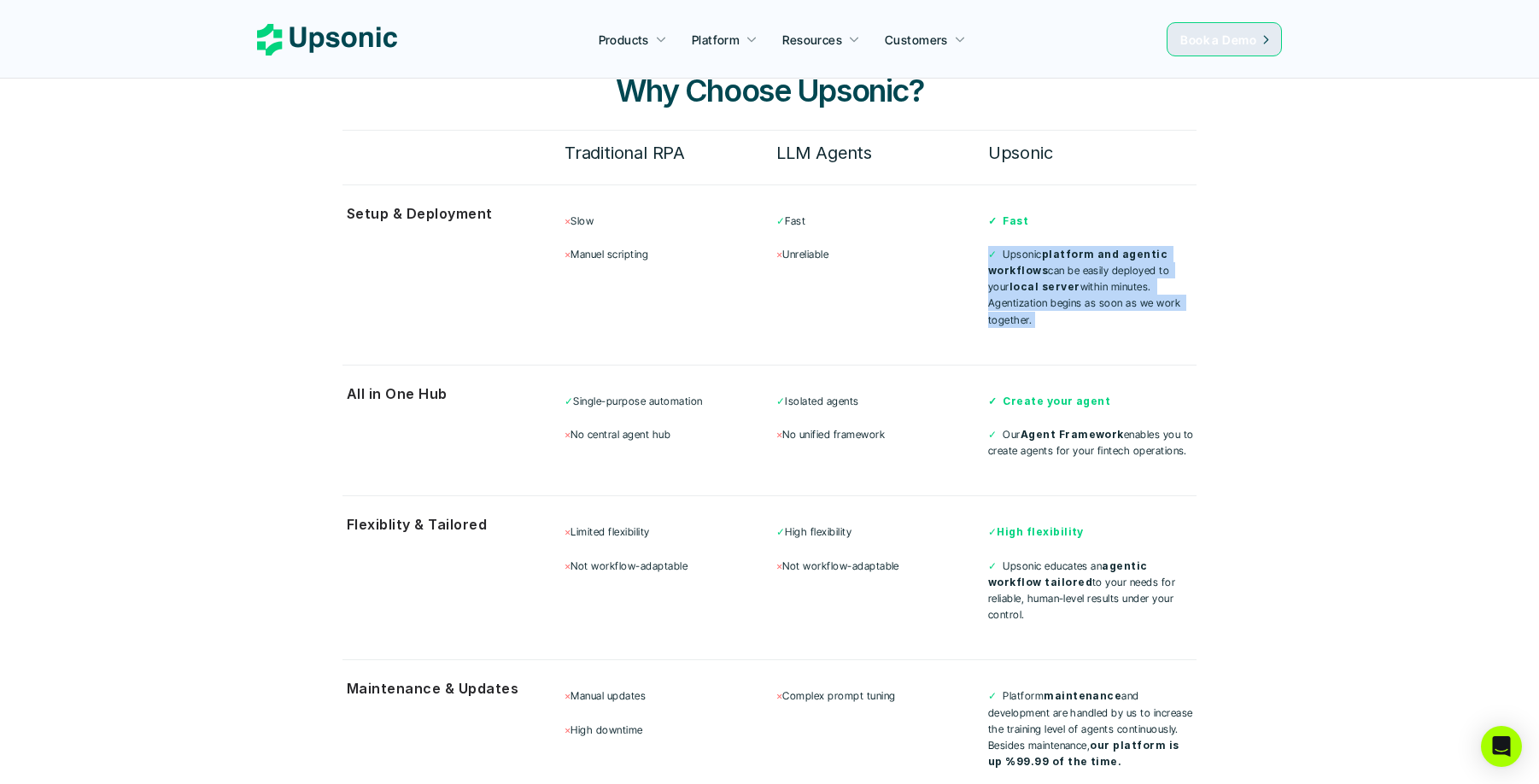
click at [1063, 272] on p "✓ Upsonic platform and agentic workflows can be easily deployed to your local s…" at bounding box center [1092, 287] width 208 height 82
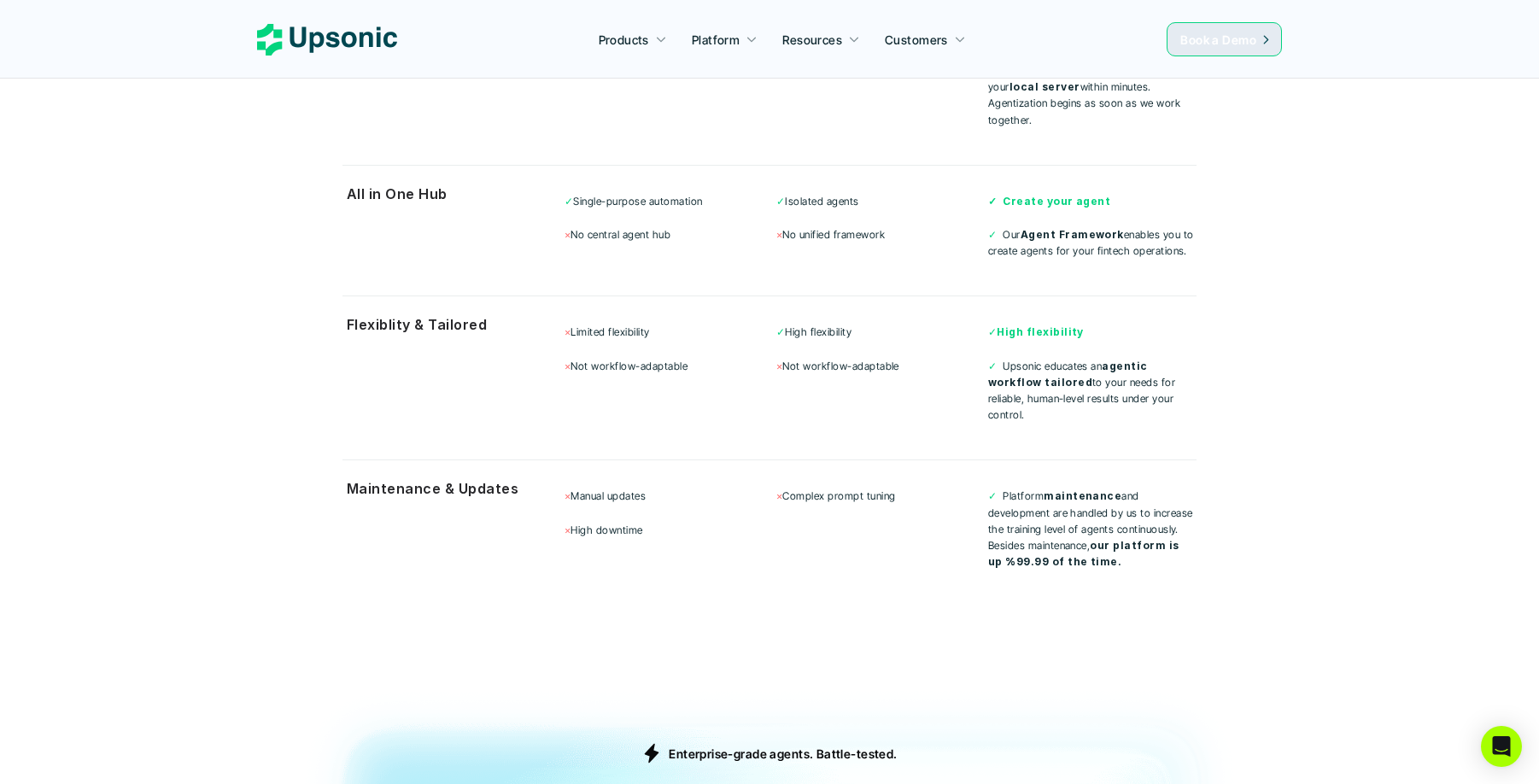
scroll to position [4915, 0]
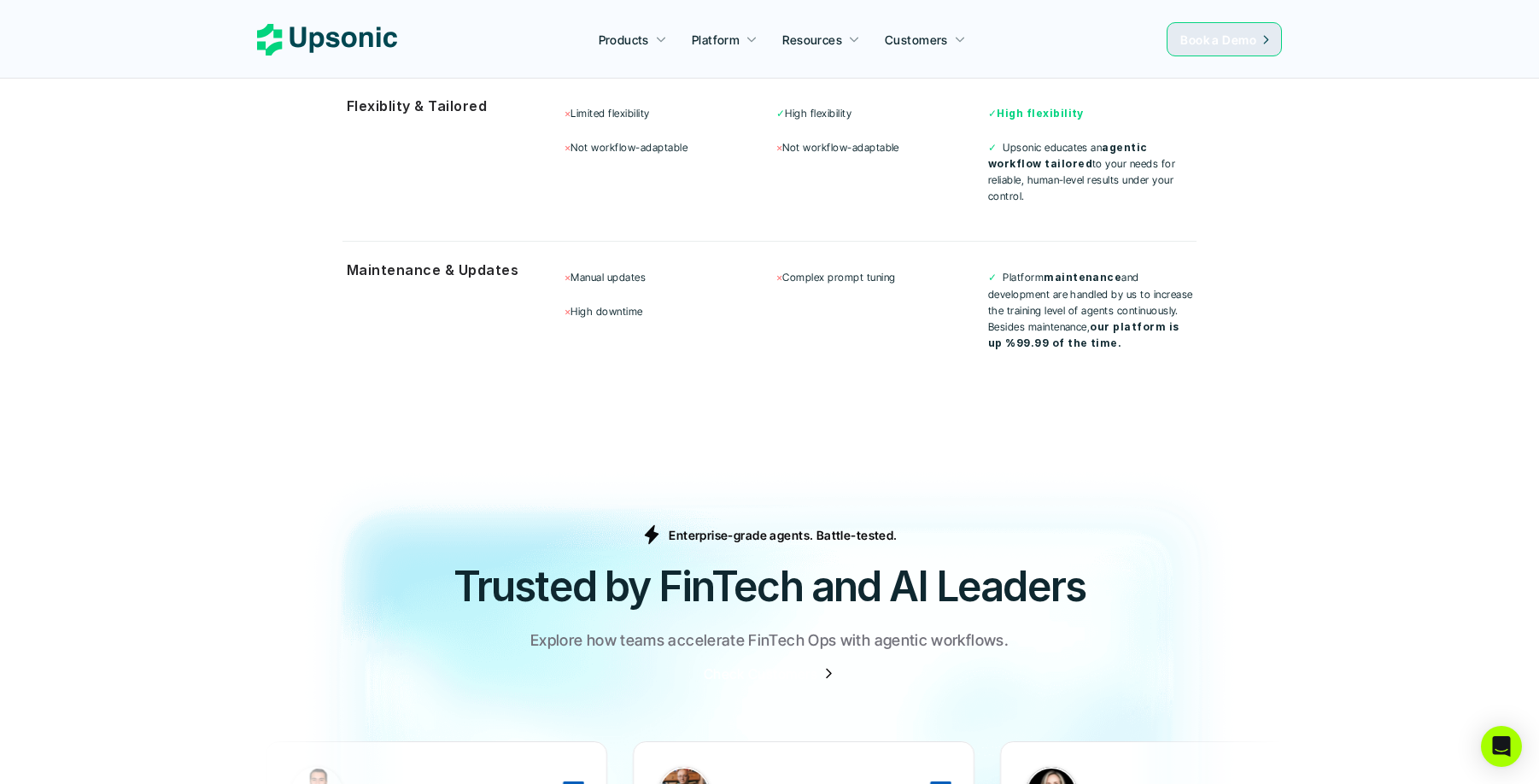
click at [1137, 275] on p "✓ Platform maintenance and development are handled by us to increase the traini…" at bounding box center [1092, 310] width 208 height 82
